Goal: Participate in discussion

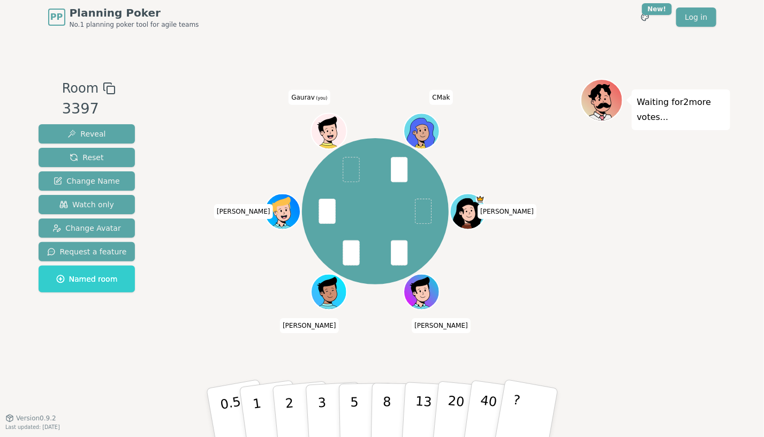
click at [65, 367] on div "Room 3397 Reveal Reset Change Name Watch only Change Avatar Request a feature N…" at bounding box center [86, 226] width 105 height 294
click at [127, 383] on div "Room 3397 Reveal Reset Change Name Watch only Change Avatar Request a feature N…" at bounding box center [382, 225] width 696 height 383
click at [298, 401] on button "2" at bounding box center [301, 412] width 61 height 85
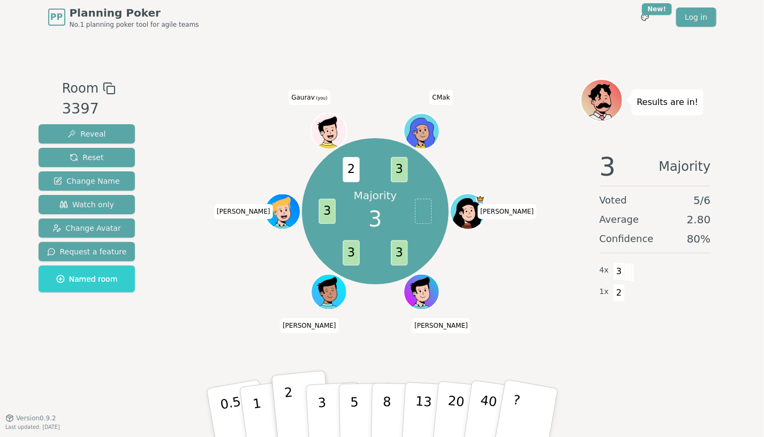
click at [292, 387] on button "2" at bounding box center [301, 412] width 61 height 85
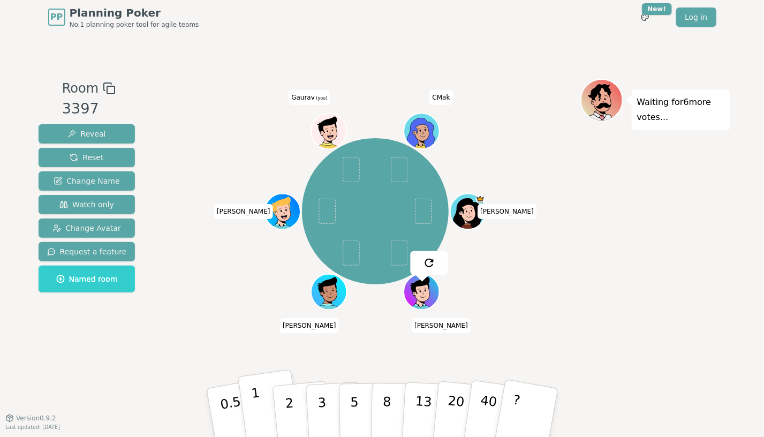
click at [256, 397] on p "1" at bounding box center [258, 414] width 16 height 58
click at [253, 403] on p "1" at bounding box center [258, 414] width 16 height 58
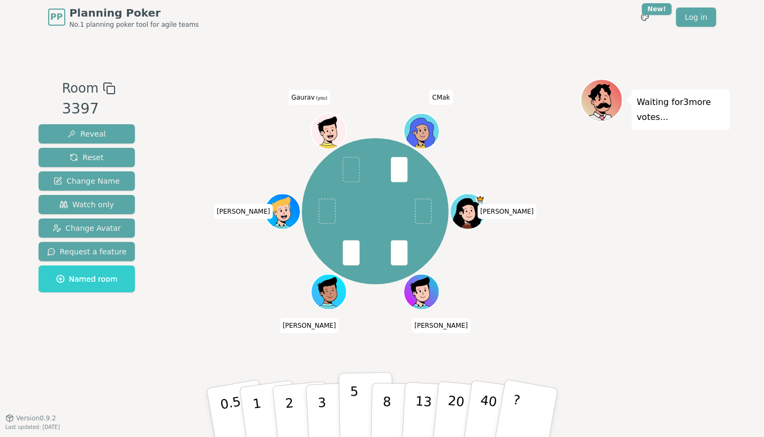
click at [354, 397] on p "5" at bounding box center [354, 413] width 9 height 58
click at [319, 411] on p "3" at bounding box center [322, 413] width 12 height 58
click at [321, 410] on p "3" at bounding box center [322, 413] width 12 height 58
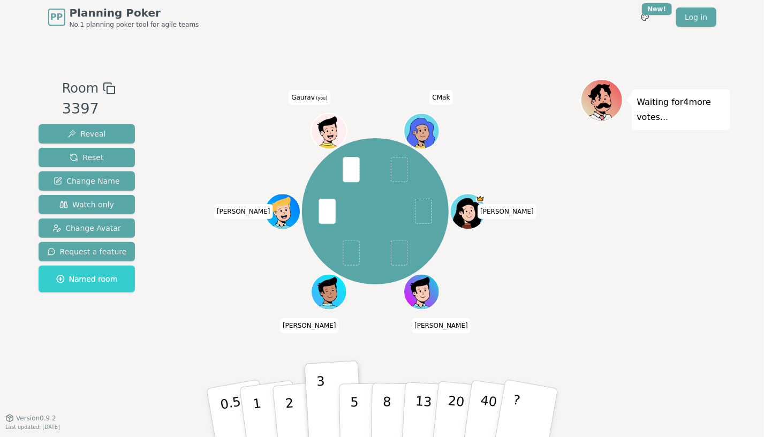
click at [638, 258] on div "Waiting for 4 more votes..." at bounding box center [655, 226] width 150 height 294
